Goal: Task Accomplishment & Management: Use online tool/utility

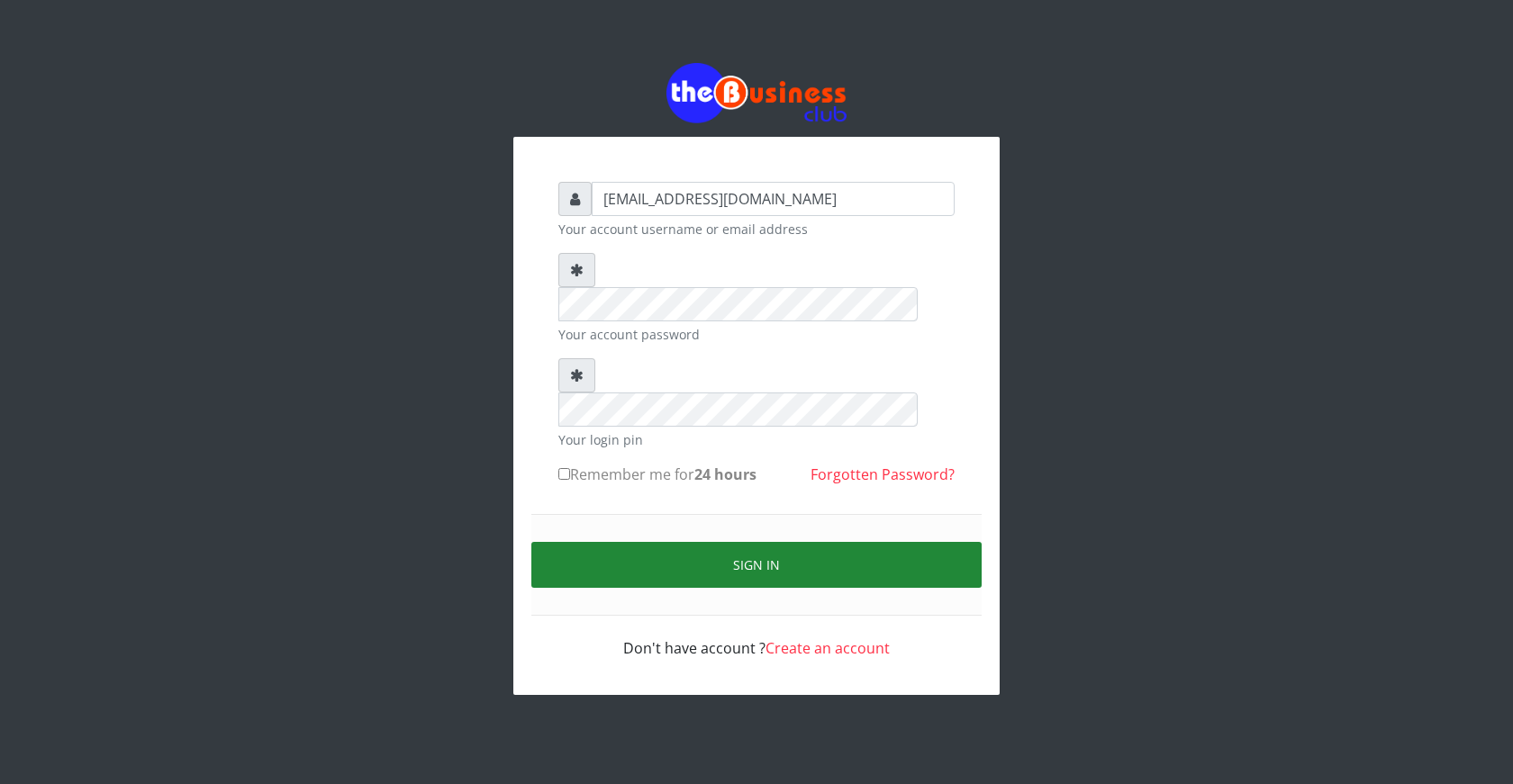
click at [786, 542] on button "Sign in" at bounding box center [756, 565] width 450 height 45
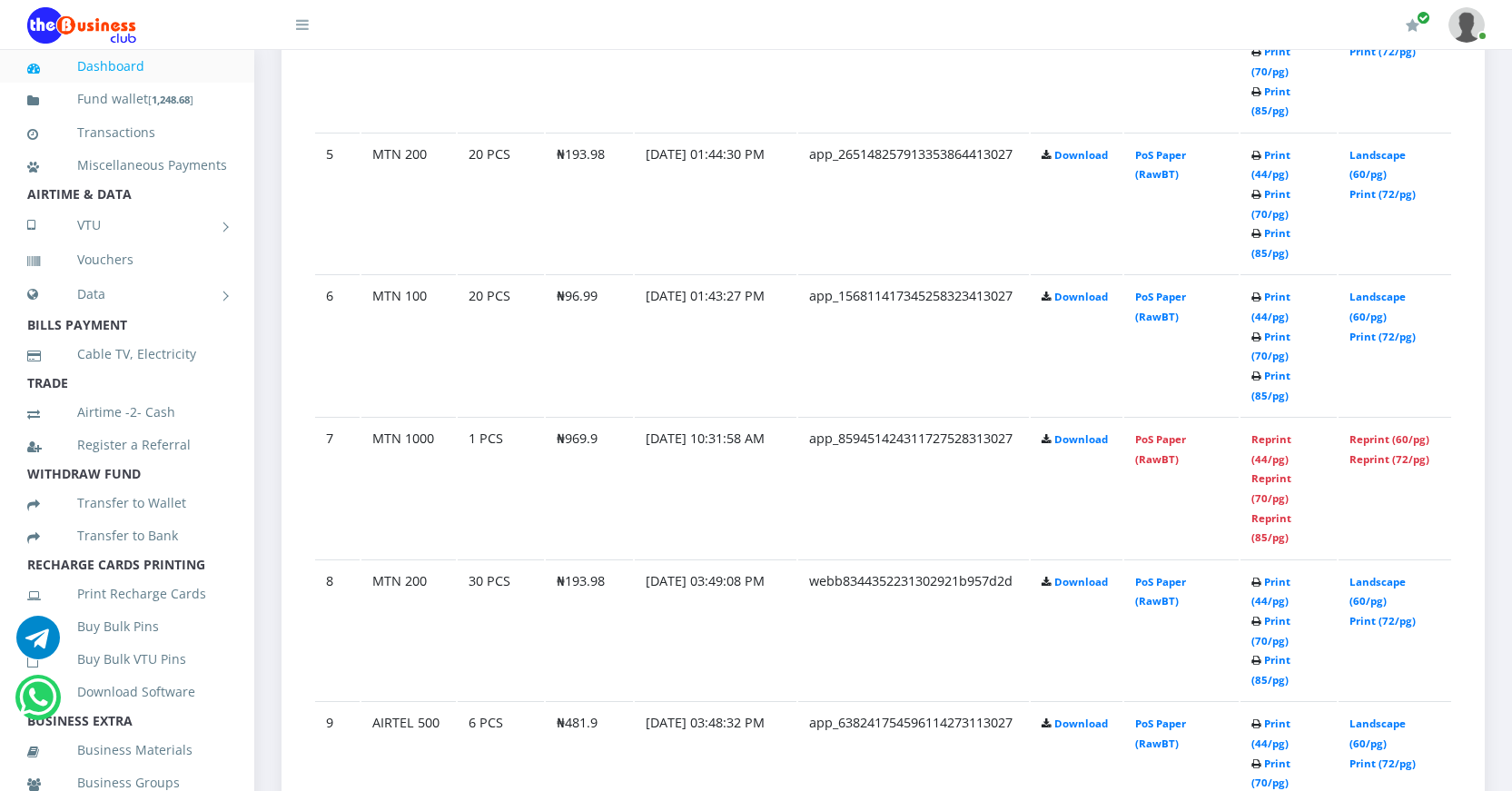
scroll to position [1633, 0]
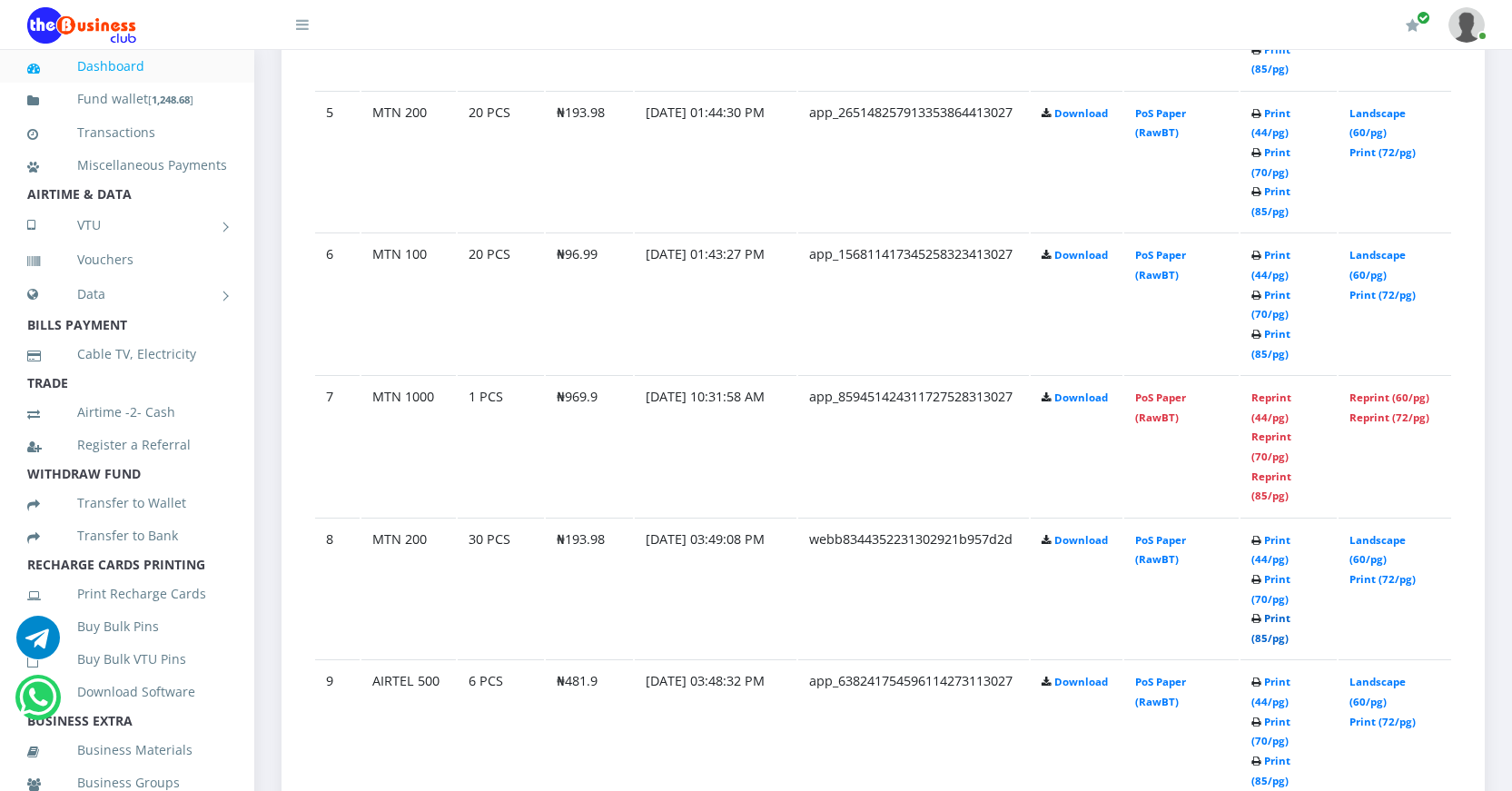
click at [1259, 634] on link "Print (85/pg)" at bounding box center [1270, 629] width 39 height 34
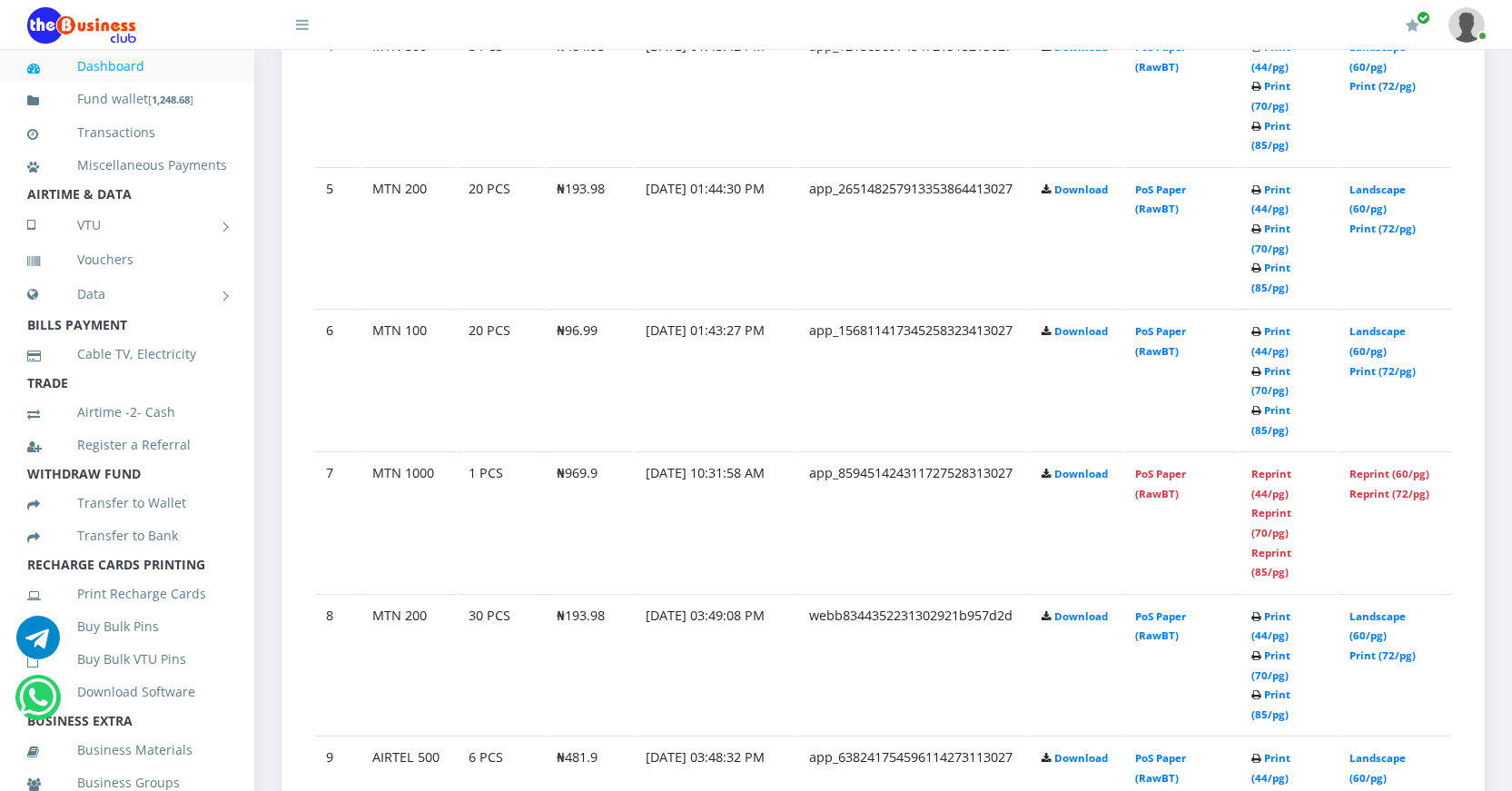
scroll to position [1633, 0]
